Goal: Task Accomplishment & Management: Manage account settings

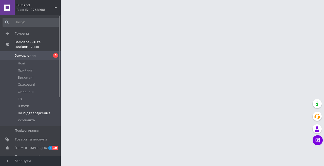
click at [34, 111] on span "На підтвердження" at bounding box center [34, 113] width 32 height 5
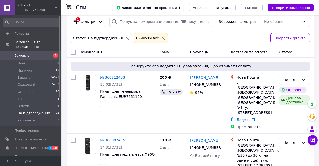
scroll to position [51, 0]
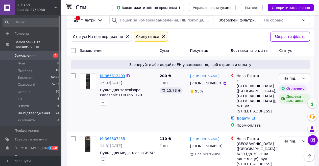
click at [111, 75] on link "№ 366312403" at bounding box center [112, 76] width 25 height 4
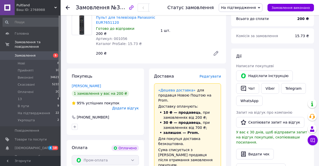
scroll to position [51, 0]
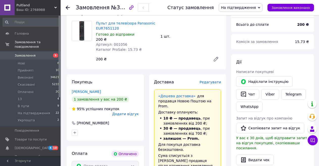
click at [256, 7] on span "На підтвердження" at bounding box center [238, 8] width 35 height 4
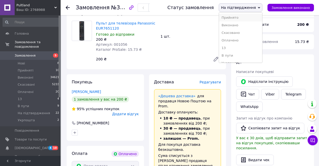
click at [235, 17] on li "Прийнято" at bounding box center [240, 18] width 43 height 8
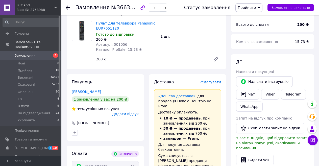
click at [66, 6] on icon at bounding box center [68, 8] width 4 height 4
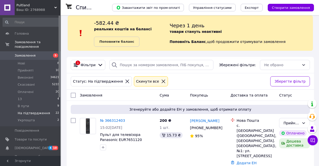
scroll to position [51, 0]
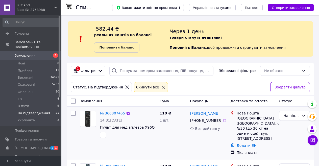
click at [115, 112] on link "№ 366307455" at bounding box center [112, 113] width 25 height 4
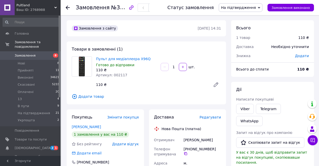
click at [241, 8] on span "На підтвердження" at bounding box center [238, 8] width 35 height 4
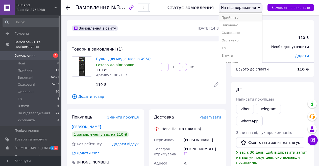
click at [236, 17] on li "Прийнято" at bounding box center [240, 18] width 43 height 8
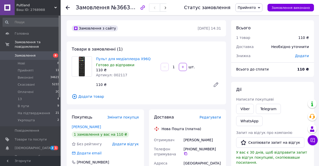
click at [67, 8] on use at bounding box center [68, 8] width 4 height 4
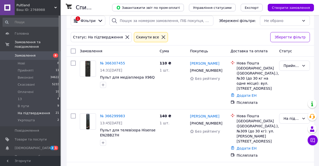
scroll to position [51, 0]
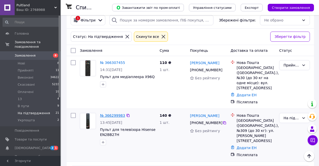
click at [117, 114] on link "№ 366299983" at bounding box center [112, 116] width 25 height 4
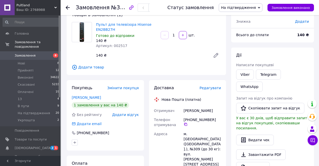
scroll to position [25, 0]
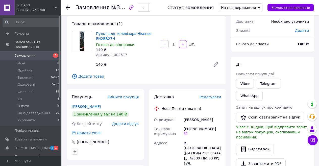
click at [263, 6] on span "На підтвердження" at bounding box center [241, 7] width 44 height 9
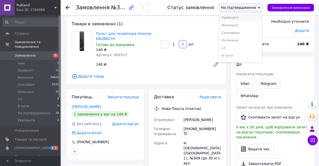
click at [240, 16] on li "Прийнято" at bounding box center [240, 18] width 43 height 8
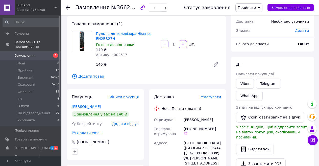
click at [67, 6] on icon at bounding box center [68, 8] width 4 height 4
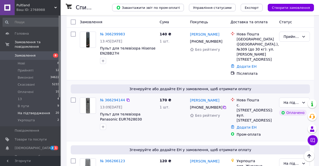
scroll to position [51, 0]
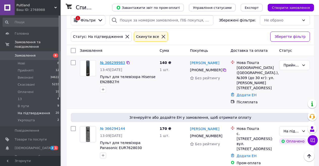
click at [114, 61] on link "№ 366299983" at bounding box center [112, 63] width 25 height 4
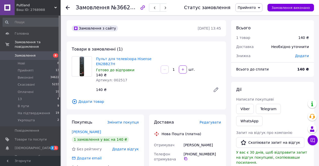
click at [68, 7] on icon at bounding box center [68, 8] width 4 height 4
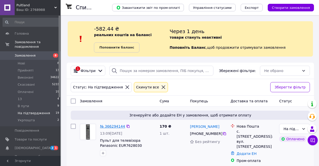
click at [105, 126] on link "№ 366294144" at bounding box center [112, 126] width 25 height 4
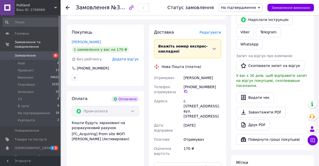
scroll to position [101, 0]
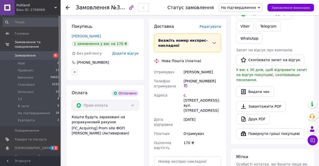
click at [263, 5] on span "На підтвердження" at bounding box center [241, 7] width 44 height 9
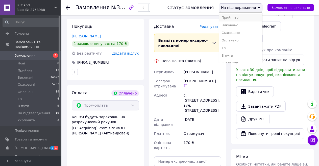
click at [237, 16] on li "Прийнято" at bounding box center [240, 18] width 43 height 8
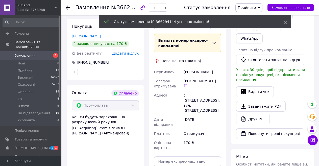
click at [67, 8] on use at bounding box center [68, 8] width 4 height 4
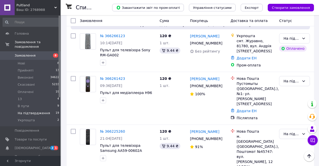
scroll to position [152, 0]
click at [106, 35] on link "№ 366266123" at bounding box center [112, 36] width 25 height 4
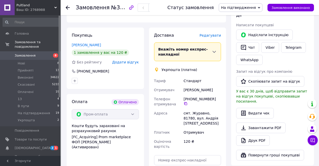
scroll to position [126, 0]
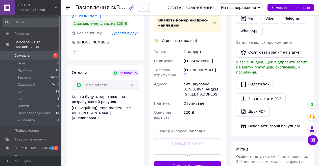
click at [261, 7] on icon at bounding box center [259, 8] width 2 height 2
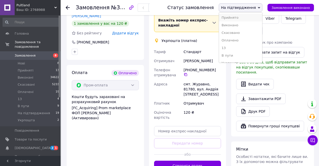
click at [237, 17] on li "Прийнято" at bounding box center [240, 18] width 43 height 8
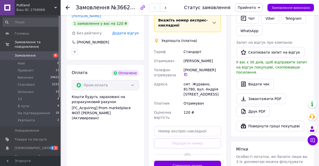
click at [68, 6] on icon at bounding box center [68, 8] width 4 height 4
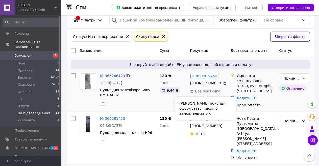
scroll to position [76, 0]
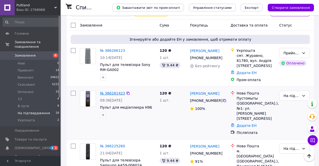
click at [114, 93] on link "№ 366261423" at bounding box center [112, 93] width 25 height 4
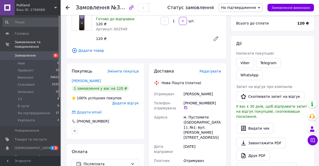
scroll to position [101, 0]
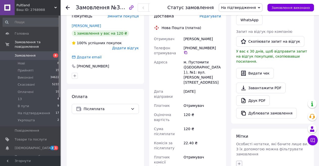
click at [240, 162] on icon "button" at bounding box center [239, 163] width 3 height 3
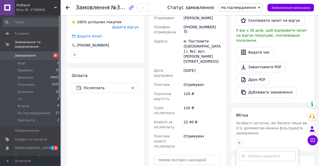
scroll to position [152, 0]
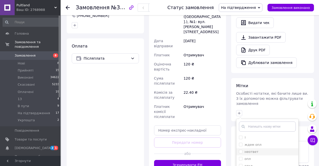
click at [252, 150] on label "неответ" at bounding box center [252, 152] width 14 height 4
checkbox input "true"
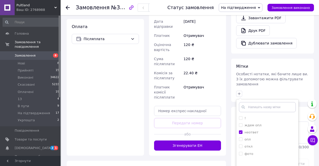
scroll to position [188, 0]
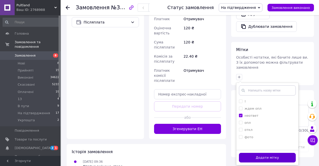
click at [277, 153] on button "Додати мітку" at bounding box center [267, 158] width 57 height 10
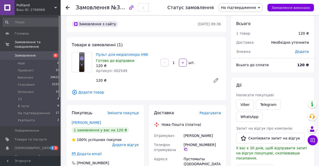
scroll to position [0, 0]
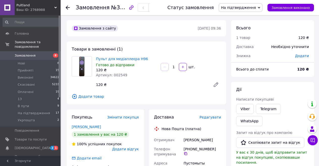
click at [67, 6] on icon at bounding box center [68, 8] width 4 height 4
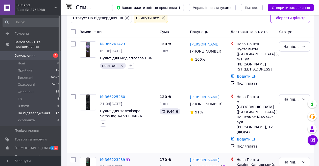
scroll to position [101, 0]
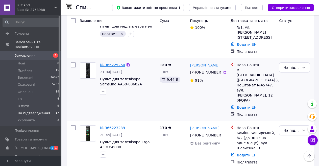
click at [113, 63] on link "№ 366225260" at bounding box center [112, 65] width 25 height 4
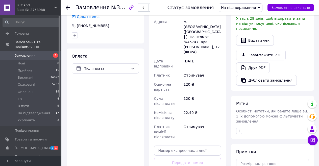
scroll to position [101, 0]
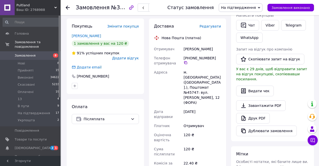
click at [263, 5] on span "На підтвердження" at bounding box center [241, 7] width 44 height 9
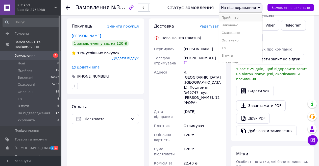
click at [236, 16] on li "Прийнято" at bounding box center [240, 18] width 43 height 8
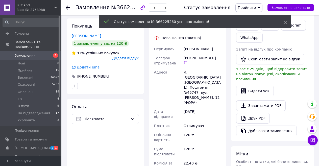
click at [67, 7] on use at bounding box center [68, 8] width 4 height 4
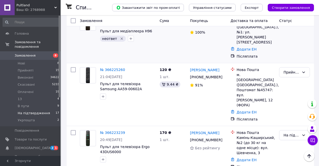
scroll to position [126, 0]
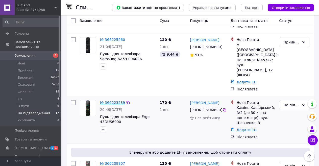
click at [113, 101] on link "№ 366223239" at bounding box center [112, 103] width 25 height 4
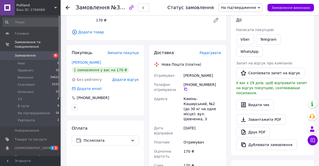
scroll to position [101, 0]
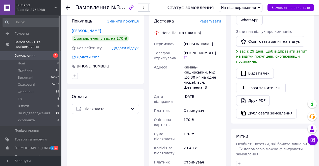
click at [263, 6] on span "На підтвердження" at bounding box center [241, 7] width 44 height 9
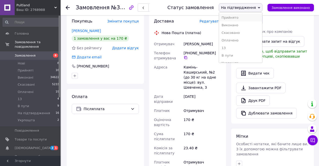
click at [240, 16] on li "Прийнято" at bounding box center [240, 18] width 43 height 8
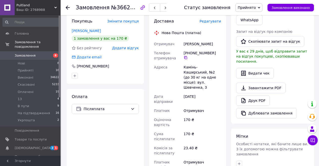
click at [69, 7] on use at bounding box center [68, 8] width 4 height 4
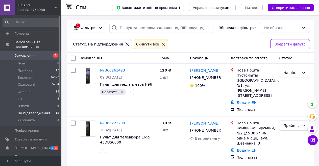
scroll to position [76, 0]
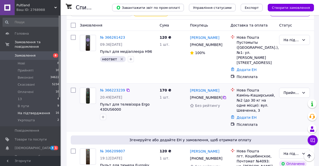
scroll to position [126, 0]
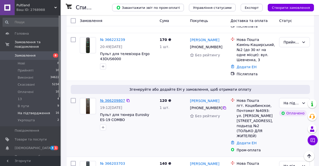
click at [111, 99] on link "№ 366209807" at bounding box center [112, 101] width 25 height 4
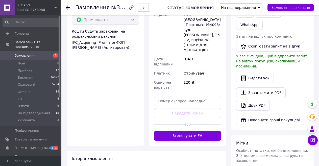
scroll to position [202, 0]
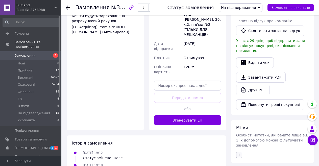
click at [240, 153] on icon "button" at bounding box center [239, 155] width 4 height 4
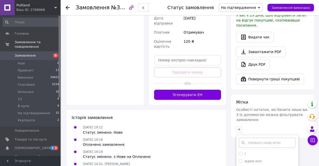
scroll to position [257, 0]
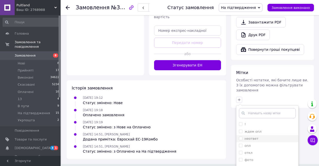
click at [253, 137] on label "неответ" at bounding box center [252, 139] width 14 height 4
checkbox input "true"
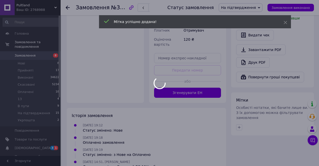
scroll to position [242, 0]
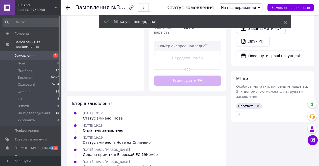
click at [67, 7] on use at bounding box center [68, 8] width 4 height 4
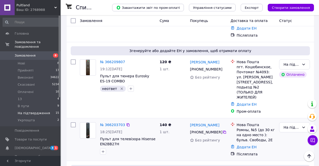
scroll to position [126, 0]
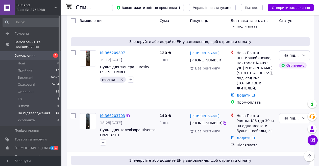
click at [116, 114] on link "№ 366203703" at bounding box center [112, 116] width 25 height 4
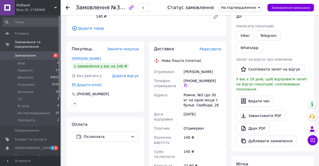
scroll to position [101, 0]
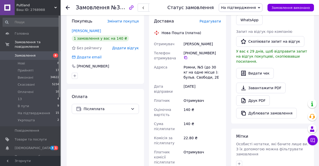
click at [263, 6] on span "На підтвердження" at bounding box center [241, 7] width 44 height 9
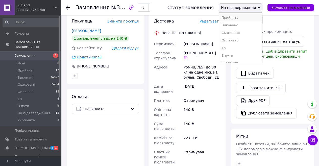
click at [237, 16] on li "Прийнято" at bounding box center [240, 18] width 43 height 8
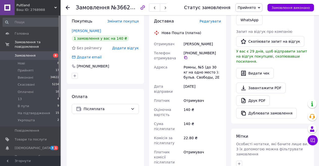
click at [67, 7] on use at bounding box center [68, 8] width 4 height 4
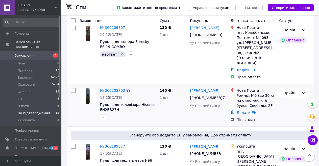
scroll to position [202, 0]
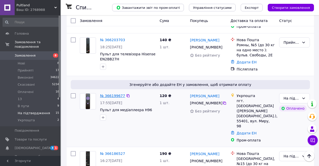
click at [108, 94] on link "№ 366199677" at bounding box center [112, 96] width 25 height 4
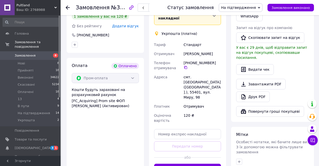
scroll to position [126, 0]
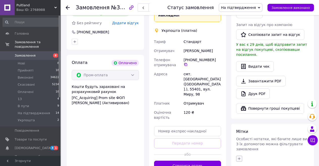
click at [241, 157] on icon "button" at bounding box center [239, 159] width 4 height 4
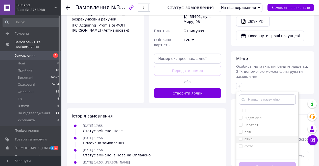
scroll to position [202, 0]
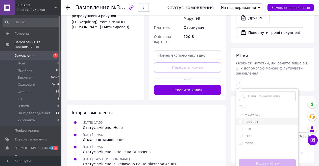
click at [247, 120] on label "неответ" at bounding box center [252, 122] width 14 height 4
checkbox input "true"
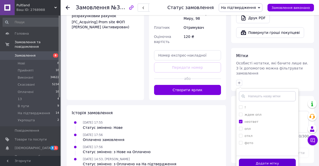
click at [268, 159] on button "Додати мітку" at bounding box center [267, 164] width 57 height 10
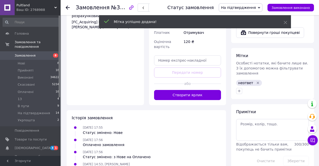
click at [66, 7] on icon at bounding box center [68, 8] width 4 height 4
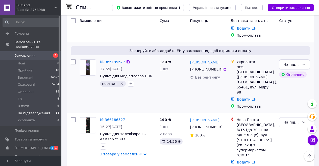
scroll to position [202, 0]
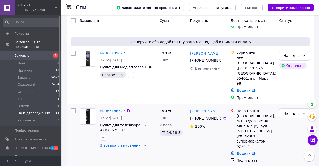
click at [109, 108] on div "№ 366186527" at bounding box center [113, 111] width 26 height 6
click at [111, 109] on link "№ 366186527" at bounding box center [112, 111] width 25 height 4
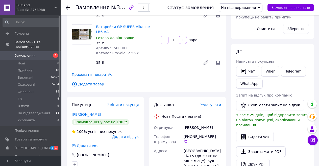
scroll to position [126, 0]
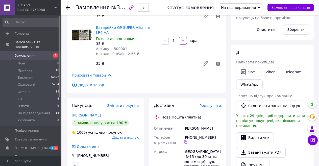
click at [263, 6] on span "На підтвердження" at bounding box center [241, 7] width 44 height 9
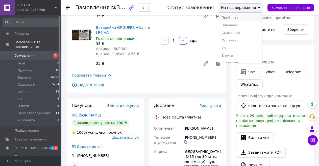
click at [243, 16] on li "Прийнято" at bounding box center [240, 18] width 43 height 8
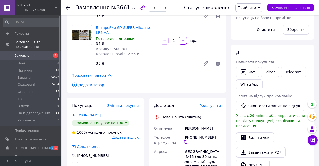
click at [68, 7] on use at bounding box center [68, 8] width 4 height 4
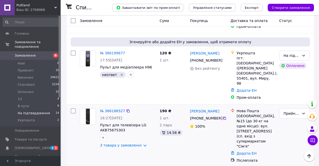
scroll to position [228, 0]
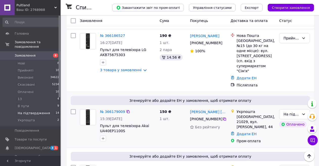
scroll to position [278, 0]
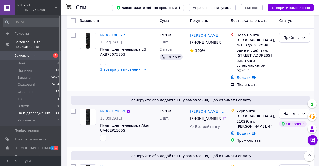
click at [114, 109] on link "№ 366179009" at bounding box center [112, 111] width 25 height 4
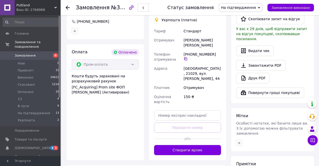
scroll to position [152, 0]
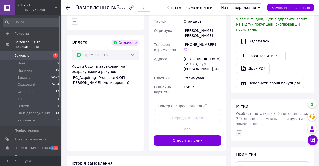
click at [239, 132] on icon "button" at bounding box center [239, 134] width 4 height 4
checkbox input "true"
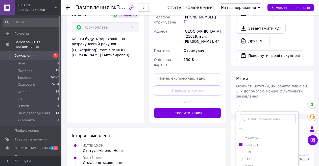
scroll to position [203, 0]
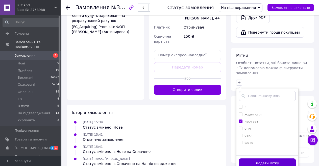
click at [273, 159] on button "Додати мітку" at bounding box center [267, 164] width 57 height 10
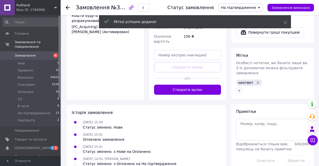
click at [68, 6] on icon at bounding box center [68, 8] width 4 height 4
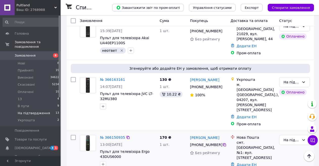
scroll to position [304, 0]
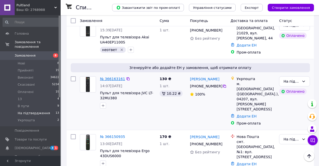
click at [115, 77] on link "№ 366163161" at bounding box center [112, 79] width 25 height 4
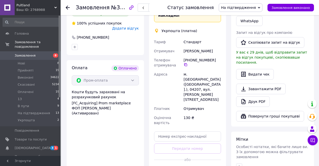
scroll to position [137, 0]
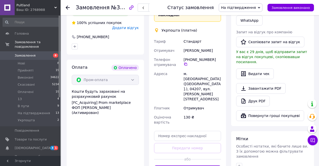
click at [263, 6] on span "На підтвердження" at bounding box center [241, 7] width 44 height 9
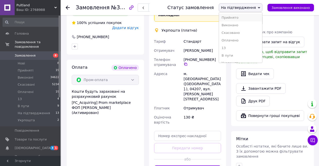
click at [236, 16] on li "Прийнято" at bounding box center [240, 18] width 43 height 8
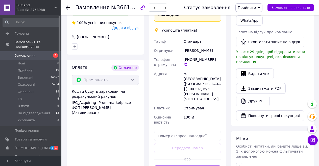
click at [66, 6] on icon at bounding box center [68, 8] width 4 height 4
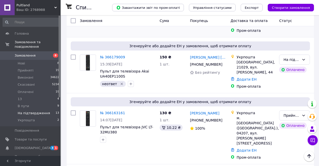
scroll to position [278, 0]
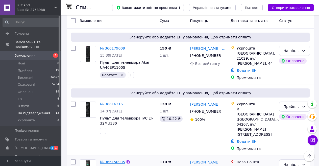
click at [116, 160] on link "№ 366150935" at bounding box center [112, 162] width 25 height 4
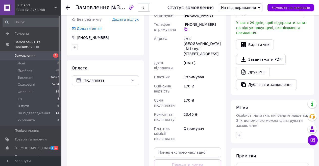
scroll to position [126, 0]
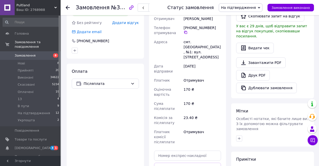
click at [262, 7] on span "На підтвердження" at bounding box center [241, 7] width 44 height 9
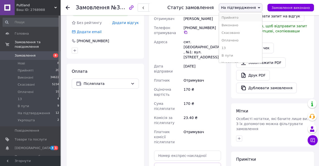
click at [237, 16] on li "Прийнято" at bounding box center [240, 18] width 43 height 8
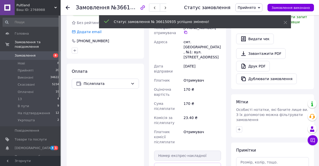
click at [67, 7] on icon at bounding box center [68, 8] width 4 height 4
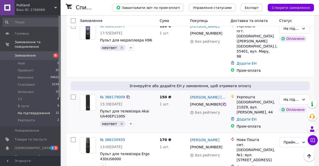
scroll to position [253, 0]
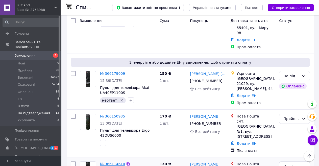
click at [109, 162] on link "№ 366114610" at bounding box center [112, 164] width 25 height 4
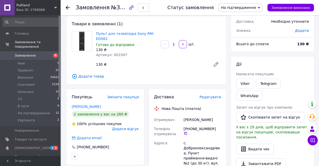
scroll to position [101, 0]
click at [263, 6] on span "На підтвердження" at bounding box center [241, 7] width 44 height 9
click at [0, 0] on li "Прийнято" at bounding box center [0, 0] width 0 height 0
click at [67, 6] on icon at bounding box center [68, 8] width 4 height 4
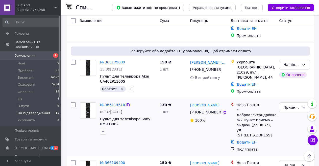
scroll to position [270, 0]
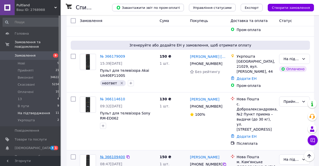
click at [117, 155] on link "№ 366109400" at bounding box center [112, 157] width 25 height 4
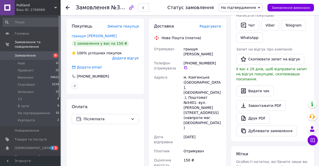
scroll to position [126, 0]
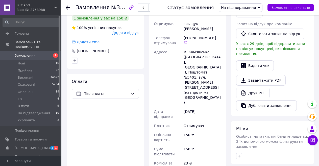
click at [263, 6] on span "На підтвердження" at bounding box center [241, 7] width 44 height 9
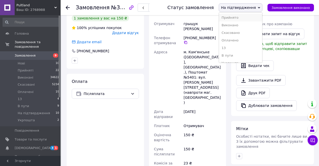
click at [244, 17] on li "Прийнято" at bounding box center [240, 18] width 43 height 8
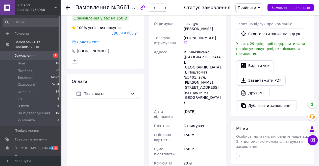
click at [68, 7] on icon at bounding box center [68, 8] width 4 height 4
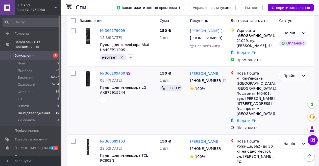
scroll to position [304, 0]
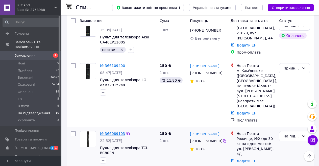
click at [115, 132] on link "№ 366089103" at bounding box center [112, 134] width 25 height 4
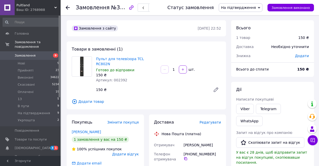
click at [263, 6] on span "На підтвердження" at bounding box center [241, 7] width 44 height 9
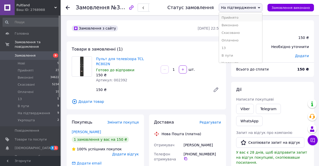
click at [243, 16] on li "Прийнято" at bounding box center [240, 18] width 43 height 8
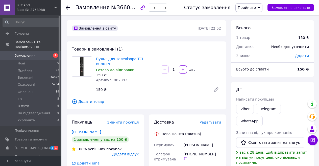
click at [66, 7] on use at bounding box center [68, 8] width 4 height 4
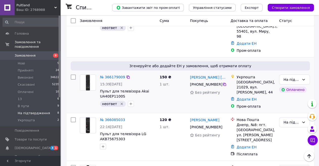
scroll to position [278, 0]
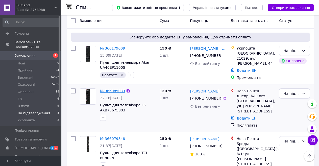
click at [111, 89] on link "№ 366085033" at bounding box center [112, 91] width 25 height 4
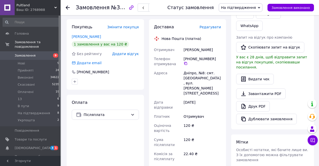
scroll to position [101, 0]
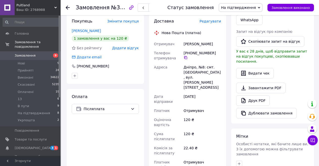
click at [263, 6] on span "На підтвердження" at bounding box center [241, 7] width 44 height 9
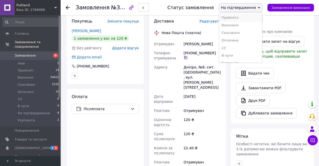
click at [240, 16] on li "Прийнято" at bounding box center [240, 18] width 43 height 8
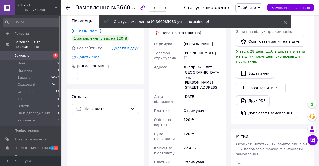
click at [68, 7] on icon at bounding box center [68, 8] width 4 height 4
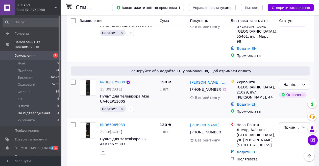
scroll to position [253, 0]
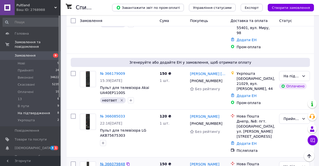
click at [111, 162] on link "№ 366079848" at bounding box center [112, 164] width 25 height 4
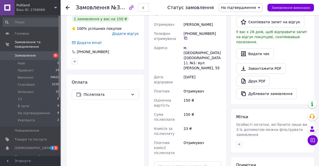
scroll to position [126, 0]
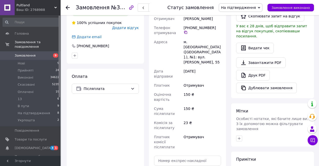
click at [263, 6] on span "На підтвердження" at bounding box center [241, 7] width 44 height 9
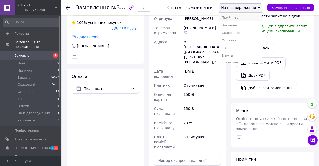
click at [238, 17] on li "Прийнято" at bounding box center [240, 18] width 43 height 8
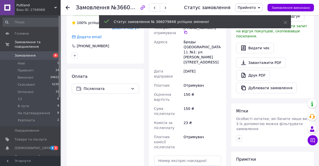
click at [66, 6] on div "Замовлення №366079848 Статус замовлення Прийнято Виконано Скасовано Оплачено 13…" at bounding box center [190, 7] width 259 height 15
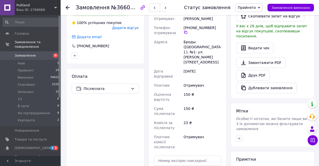
click at [68, 7] on icon at bounding box center [68, 8] width 4 height 4
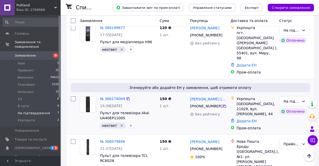
scroll to position [253, 0]
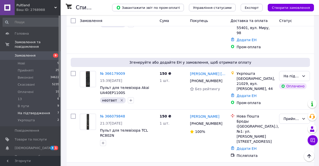
click at [116, 166] on link "№ 366078353" at bounding box center [112, 169] width 25 height 4
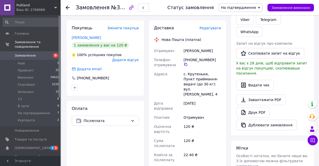
scroll to position [92, 0]
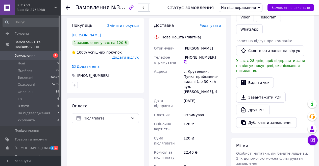
click at [261, 7] on icon at bounding box center [259, 8] width 2 height 2
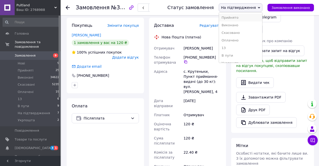
click at [241, 16] on li "Прийнято" at bounding box center [240, 18] width 43 height 8
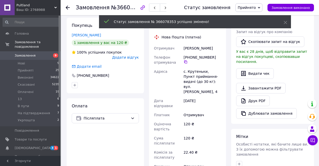
click at [67, 6] on icon at bounding box center [68, 8] width 4 height 4
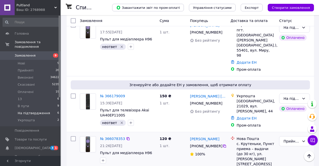
scroll to position [253, 0]
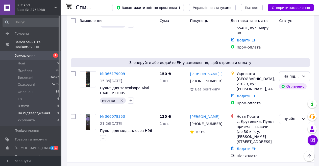
click at [112, 166] on link "№ 366060451" at bounding box center [112, 169] width 25 height 4
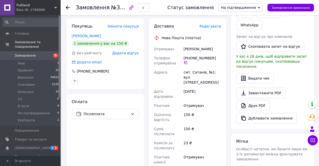
scroll to position [137, 0]
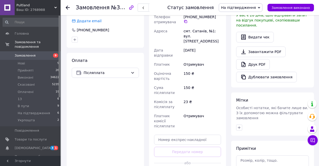
click at [263, 5] on span "На підтвердження" at bounding box center [241, 7] width 44 height 9
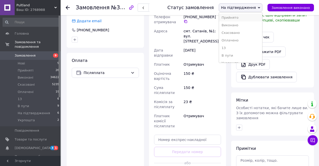
click at [234, 16] on li "Прийнято" at bounding box center [240, 18] width 43 height 8
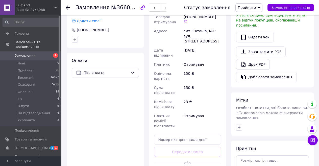
click at [68, 6] on icon at bounding box center [68, 8] width 4 height 4
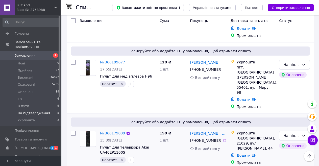
scroll to position [205, 0]
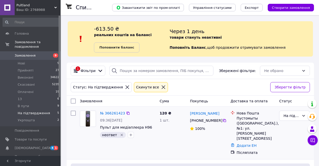
click at [114, 110] on div "№ 366261423" at bounding box center [113, 113] width 26 height 6
click at [115, 112] on link "№ 366261423" at bounding box center [112, 113] width 25 height 4
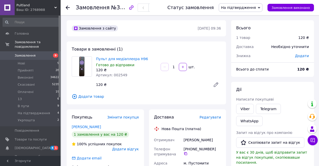
click at [68, 7] on use at bounding box center [68, 8] width 4 height 4
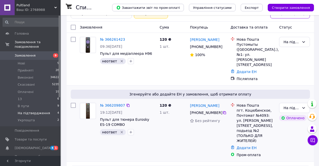
scroll to position [76, 0]
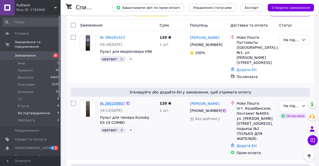
click at [114, 101] on link "№ 366209807" at bounding box center [112, 103] width 25 height 4
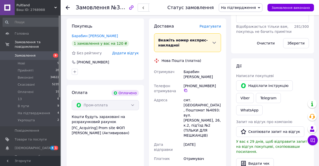
scroll to position [101, 0]
click at [263, 6] on span "На підтвердження" at bounding box center [241, 7] width 44 height 9
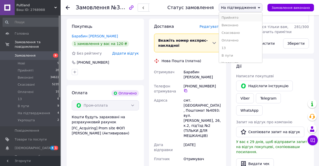
click at [235, 18] on li "Прийнято" at bounding box center [240, 18] width 43 height 8
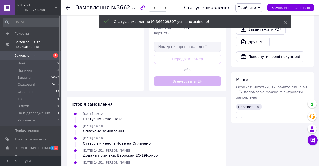
scroll to position [242, 0]
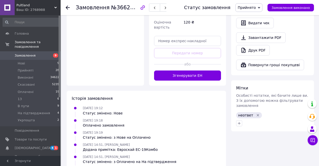
click at [256, 113] on icon "Видалити мітку" at bounding box center [258, 115] width 4 height 4
click at [67, 5] on div at bounding box center [68, 7] width 4 height 5
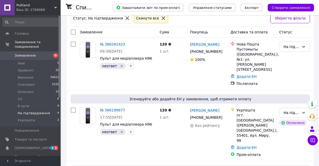
scroll to position [98, 0]
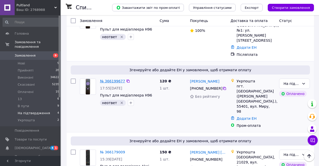
click at [114, 79] on link "№ 366199677" at bounding box center [112, 81] width 25 height 4
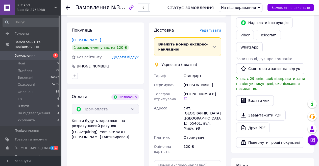
scroll to position [98, 0]
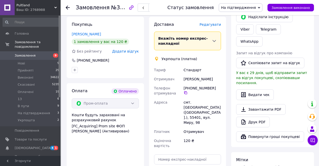
click at [262, 7] on span "На підтвердження" at bounding box center [241, 7] width 44 height 9
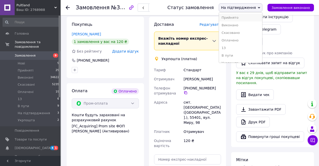
click at [236, 17] on li "Прийнято" at bounding box center [240, 18] width 43 height 8
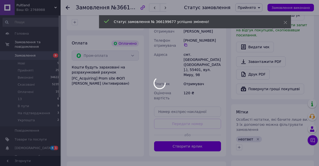
scroll to position [215, 0]
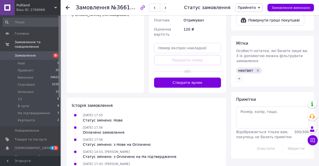
click at [256, 69] on icon "Видалити мітку" at bounding box center [258, 71] width 4 height 4
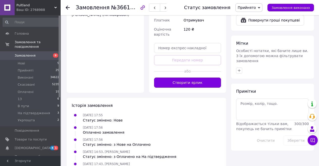
click at [67, 8] on use at bounding box center [68, 8] width 4 height 4
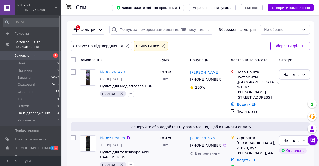
scroll to position [42, 0]
